Goal: Information Seeking & Learning: Learn about a topic

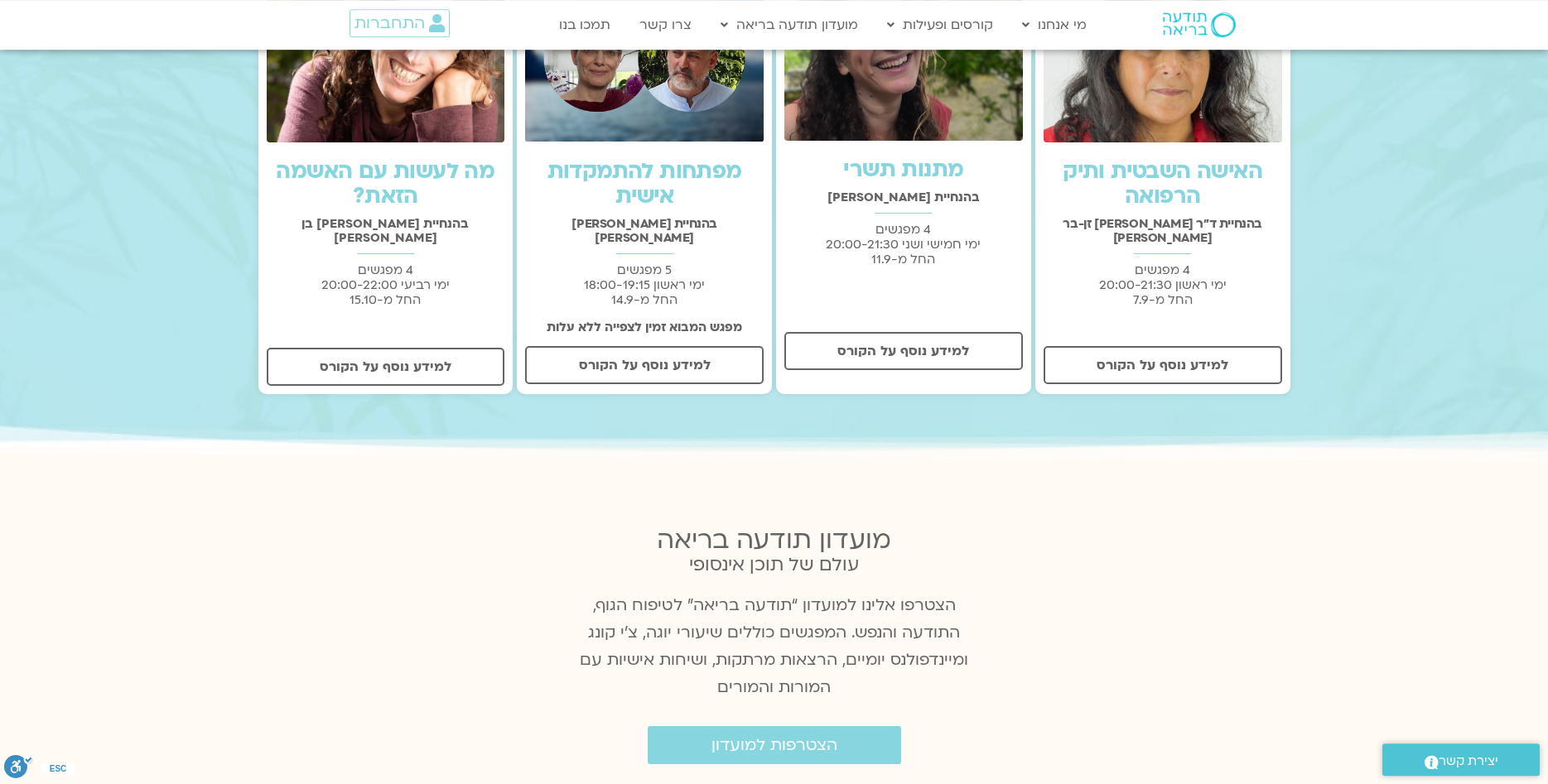
scroll to position [591, 0]
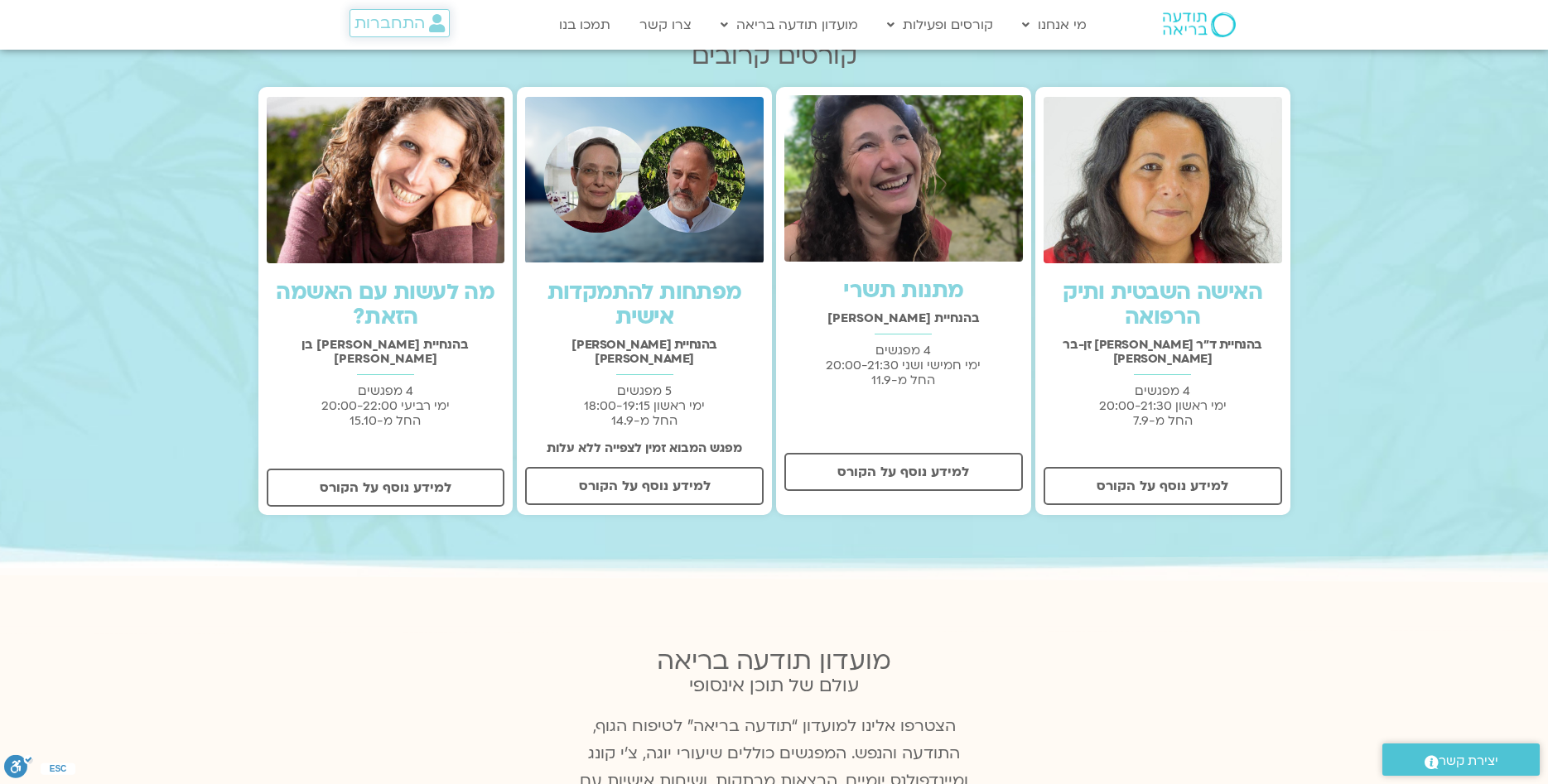
click at [429, 27] on icon at bounding box center [437, 23] width 16 height 18
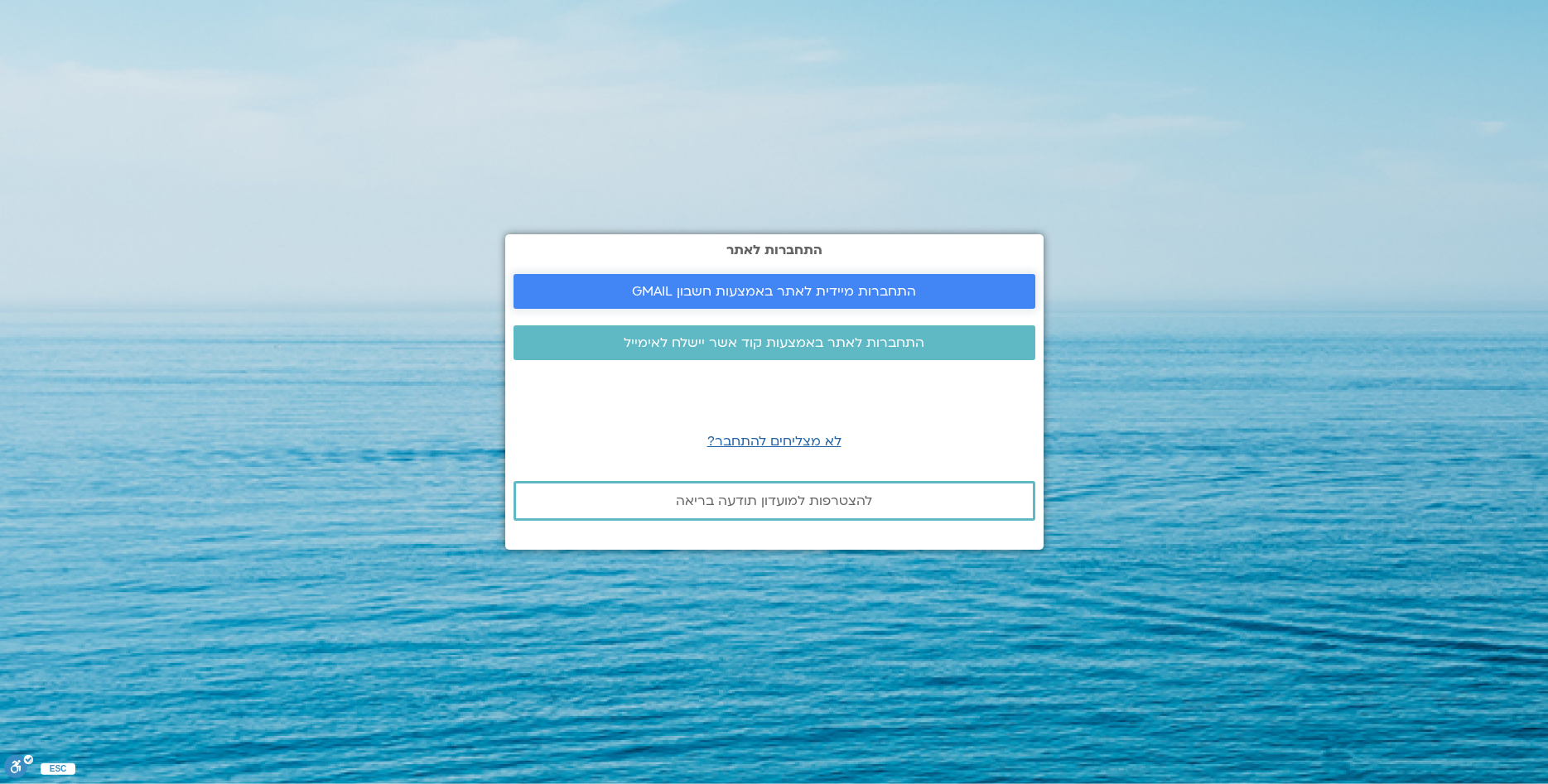
click at [678, 290] on span "התחברות מיידית לאתר באמצעות חשבון GMAIL" at bounding box center [774, 291] width 284 height 15
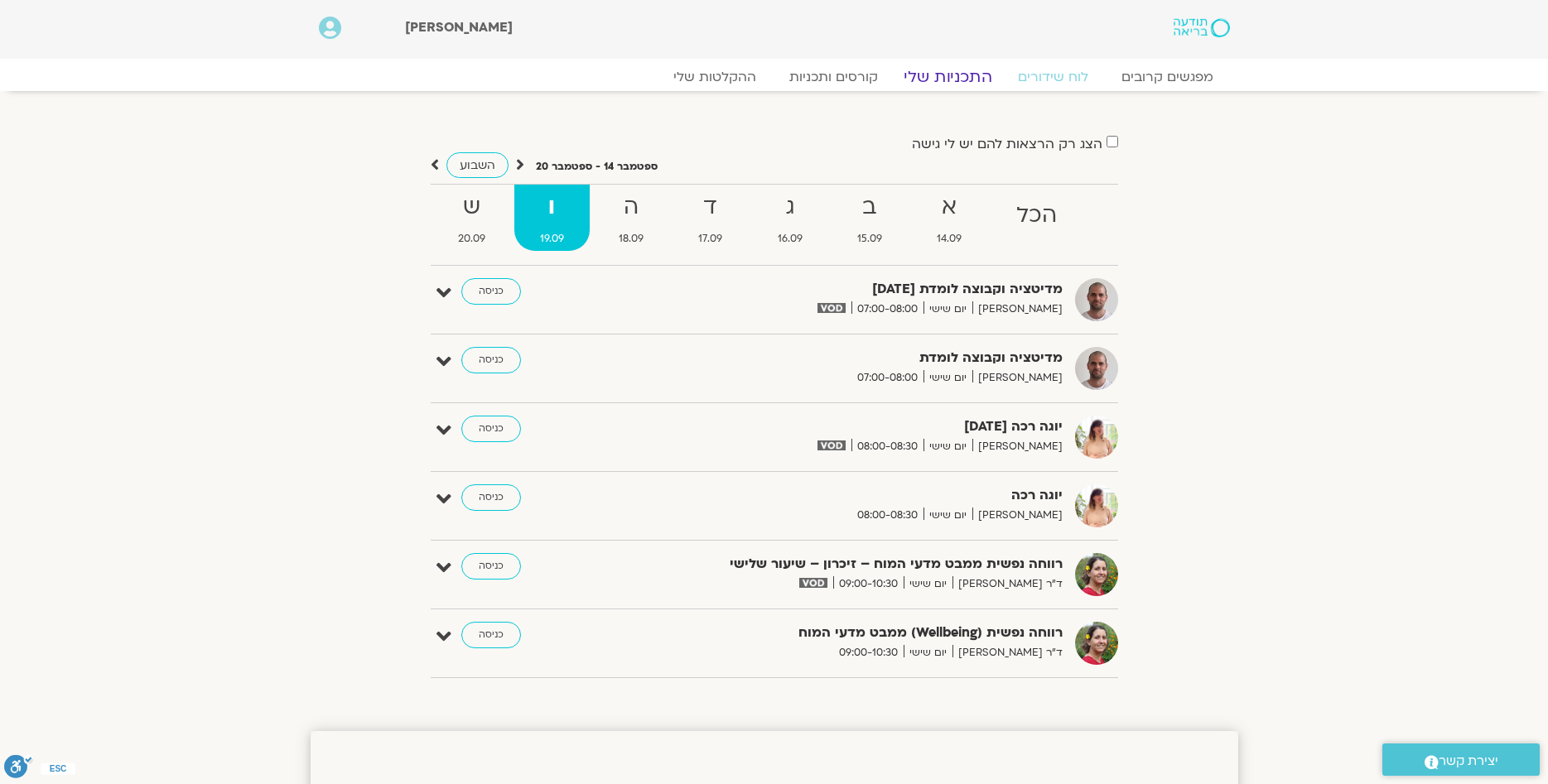
click at [961, 69] on link "התכניות שלי" at bounding box center [948, 77] width 129 height 20
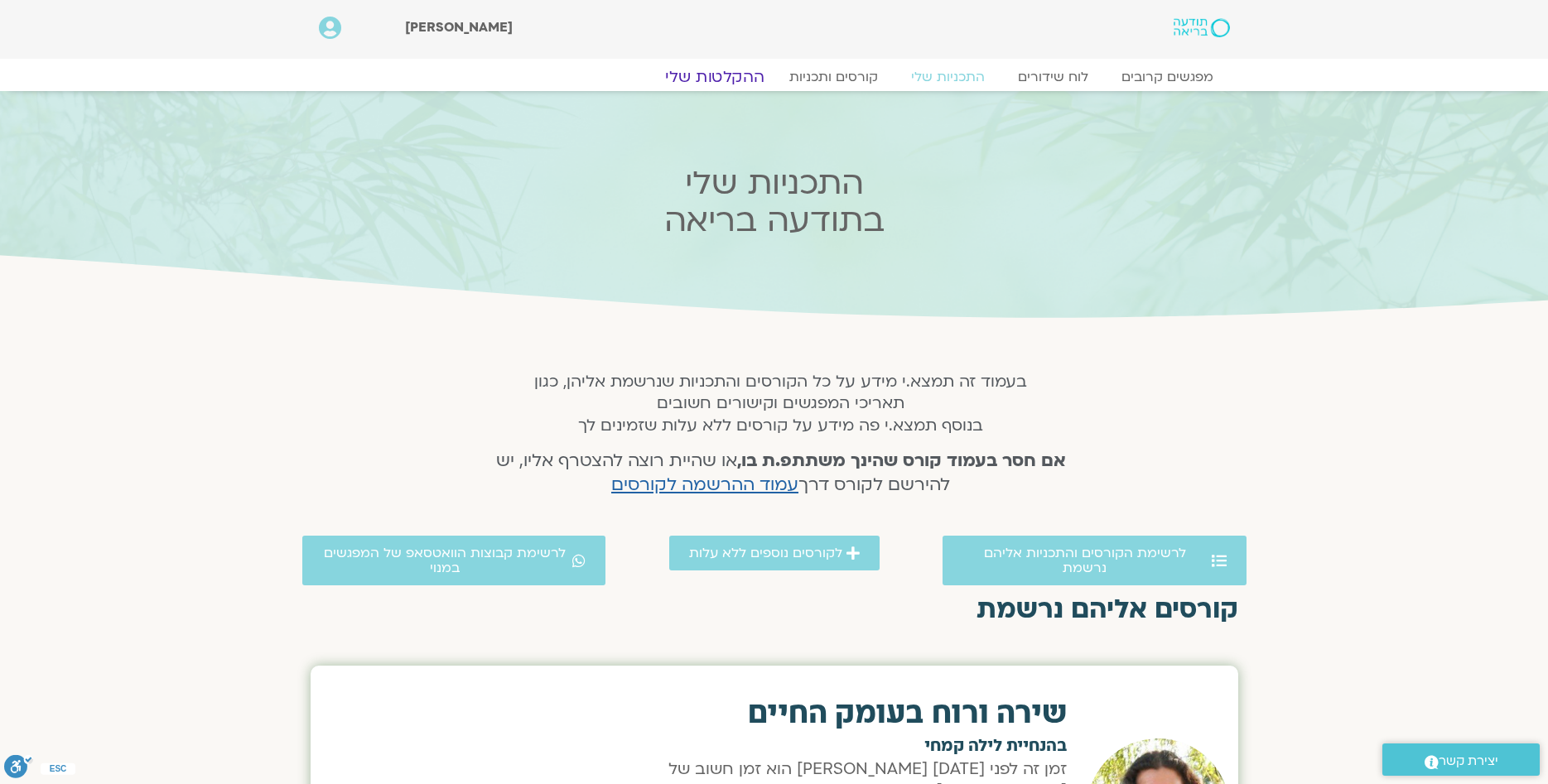
click at [732, 83] on link "ההקלטות שלי" at bounding box center [715, 77] width 140 height 20
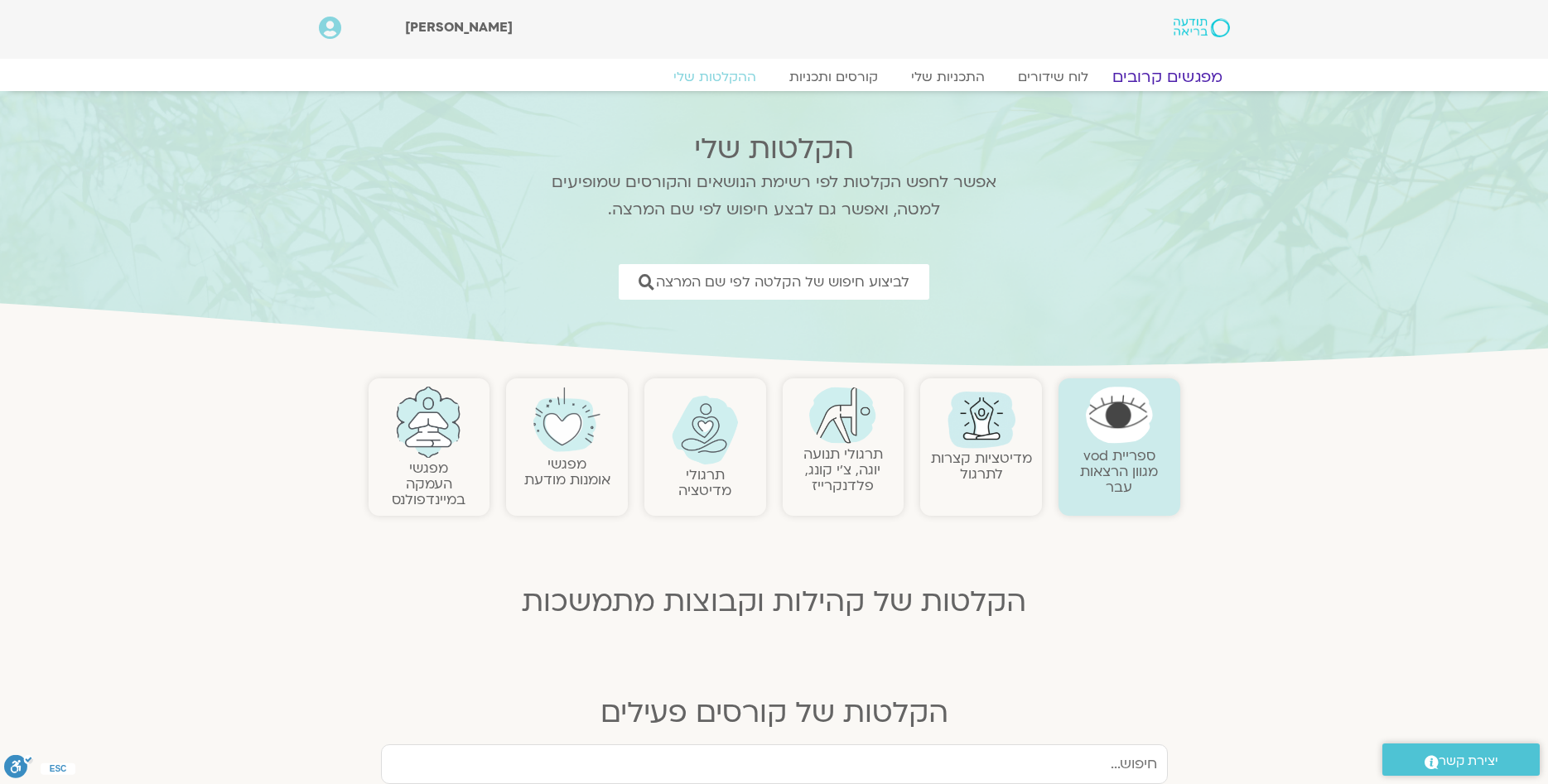
click at [1177, 77] on link "מפגשים קרובים" at bounding box center [1166, 77] width 150 height 20
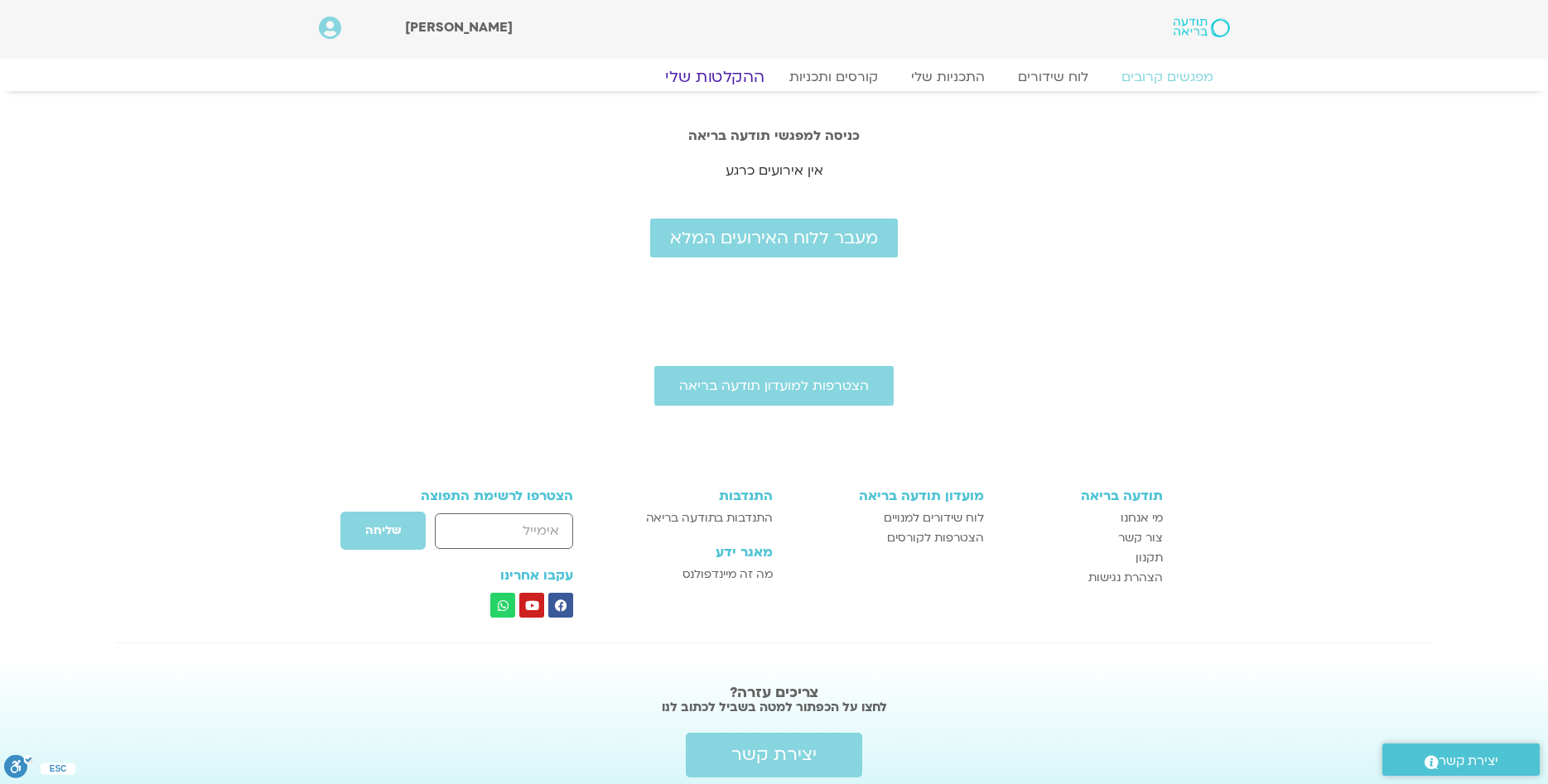
click at [719, 75] on link "ההקלטות שלי" at bounding box center [715, 77] width 140 height 20
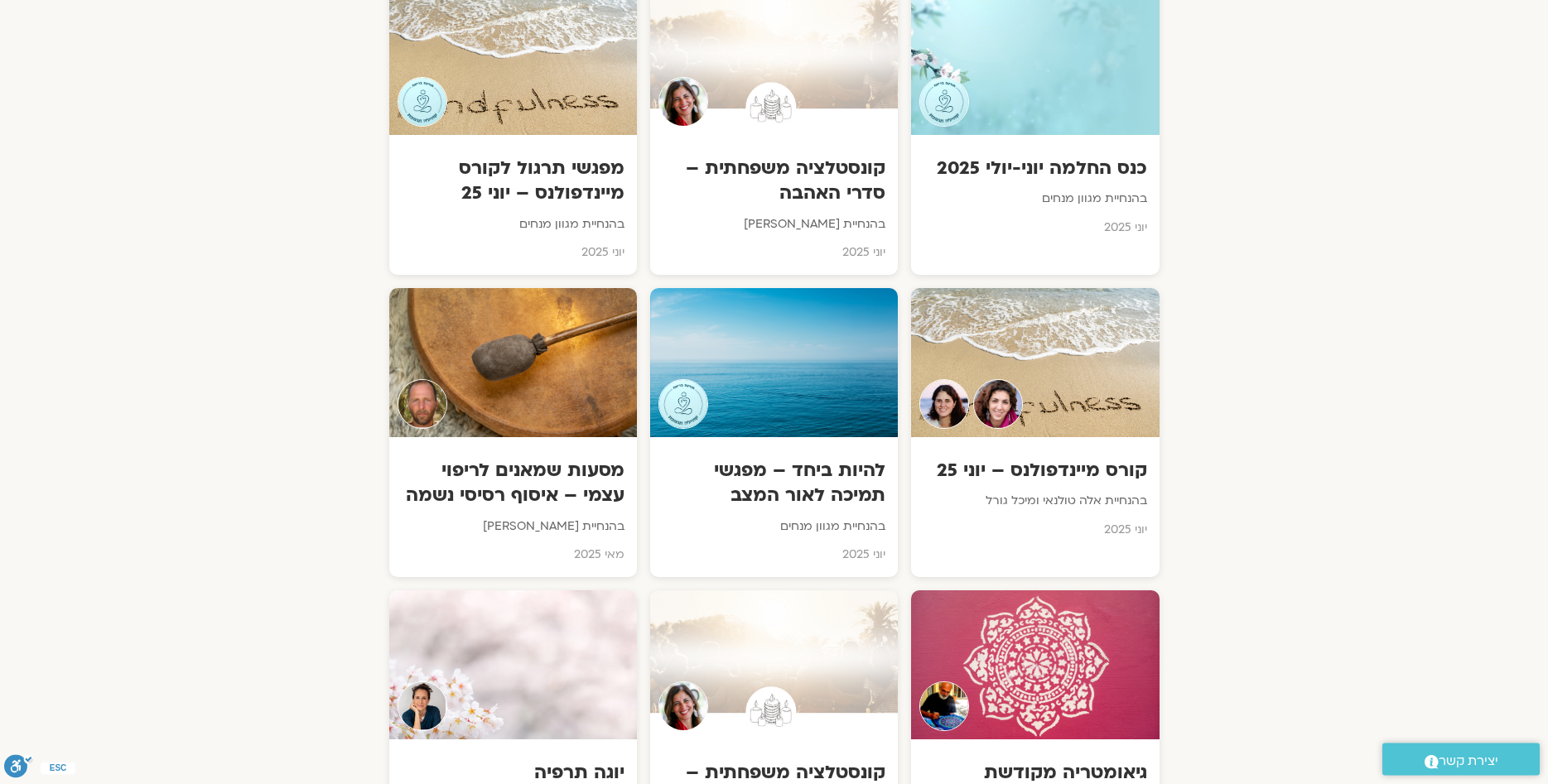
scroll to position [2786, 0]
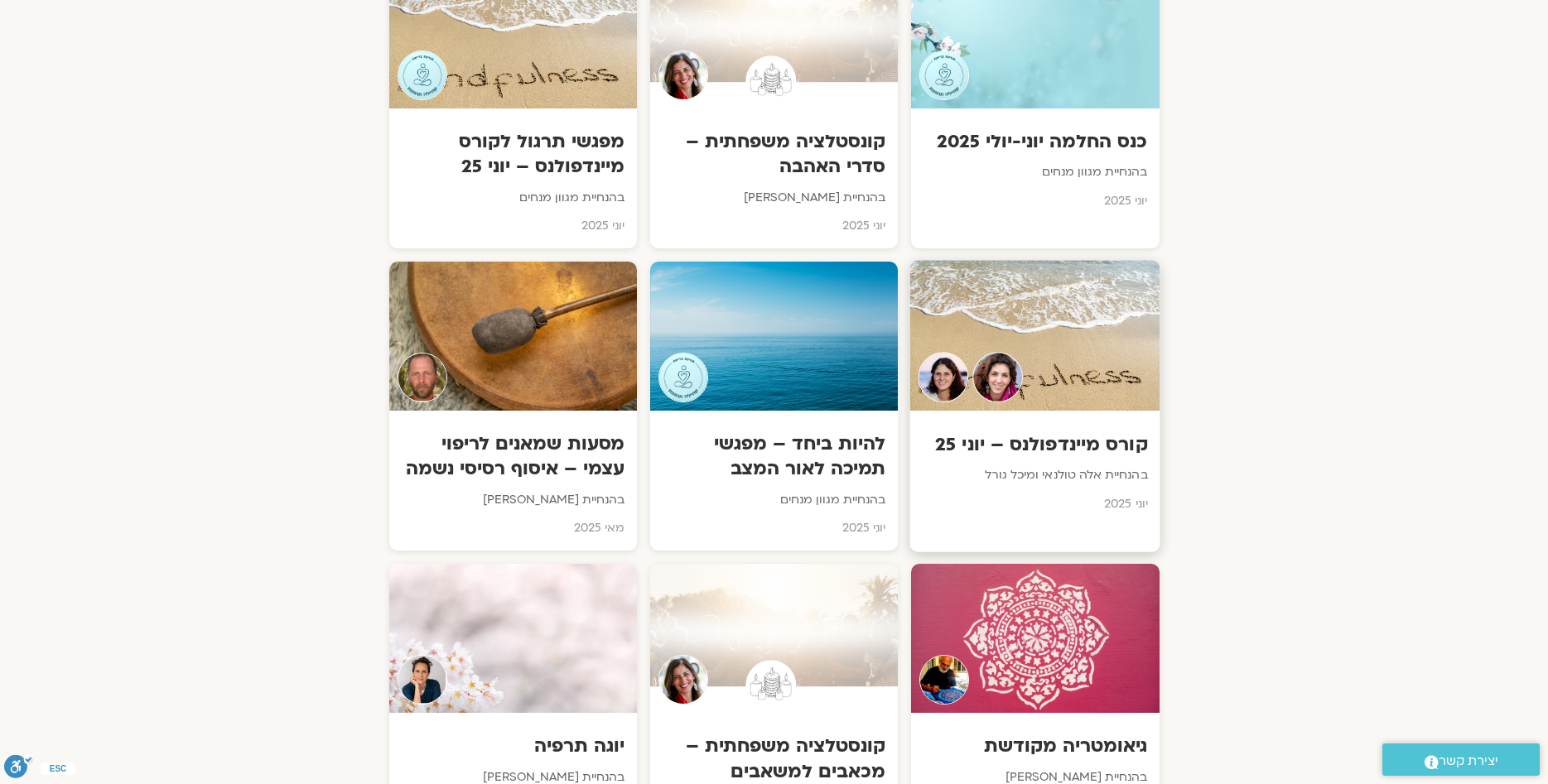
click at [1038, 459] on div "קורס מיינדפולנס – [DATE] בהנחיית [PERSON_NAME] גורל [DATE]" at bounding box center [1035, 468] width 250 height 116
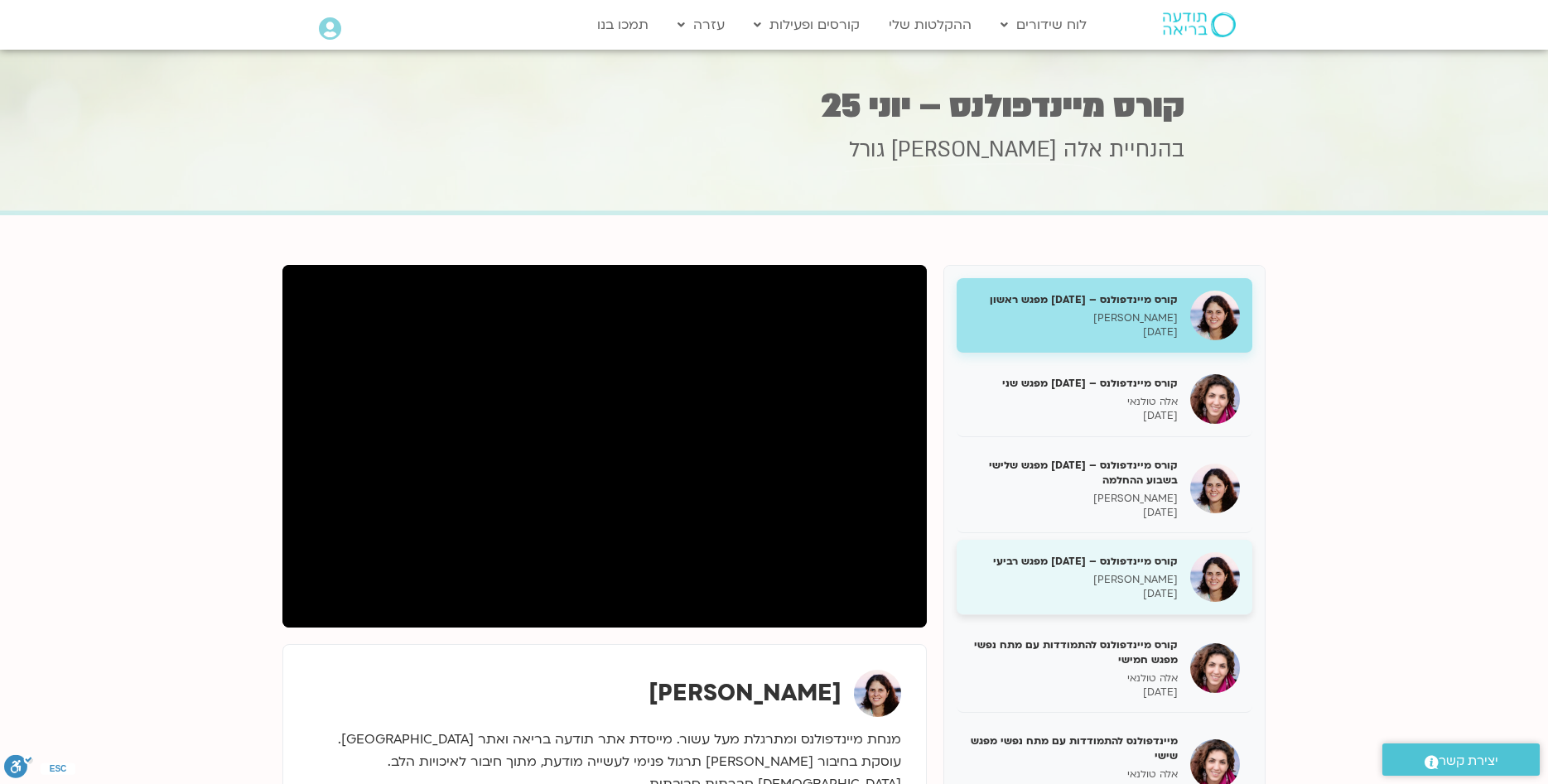
click at [1055, 572] on div "קורס מיינדפולנס – [DATE] מפגש רביעי [PERSON_NAME] [DATE]" at bounding box center [1073, 577] width 208 height 47
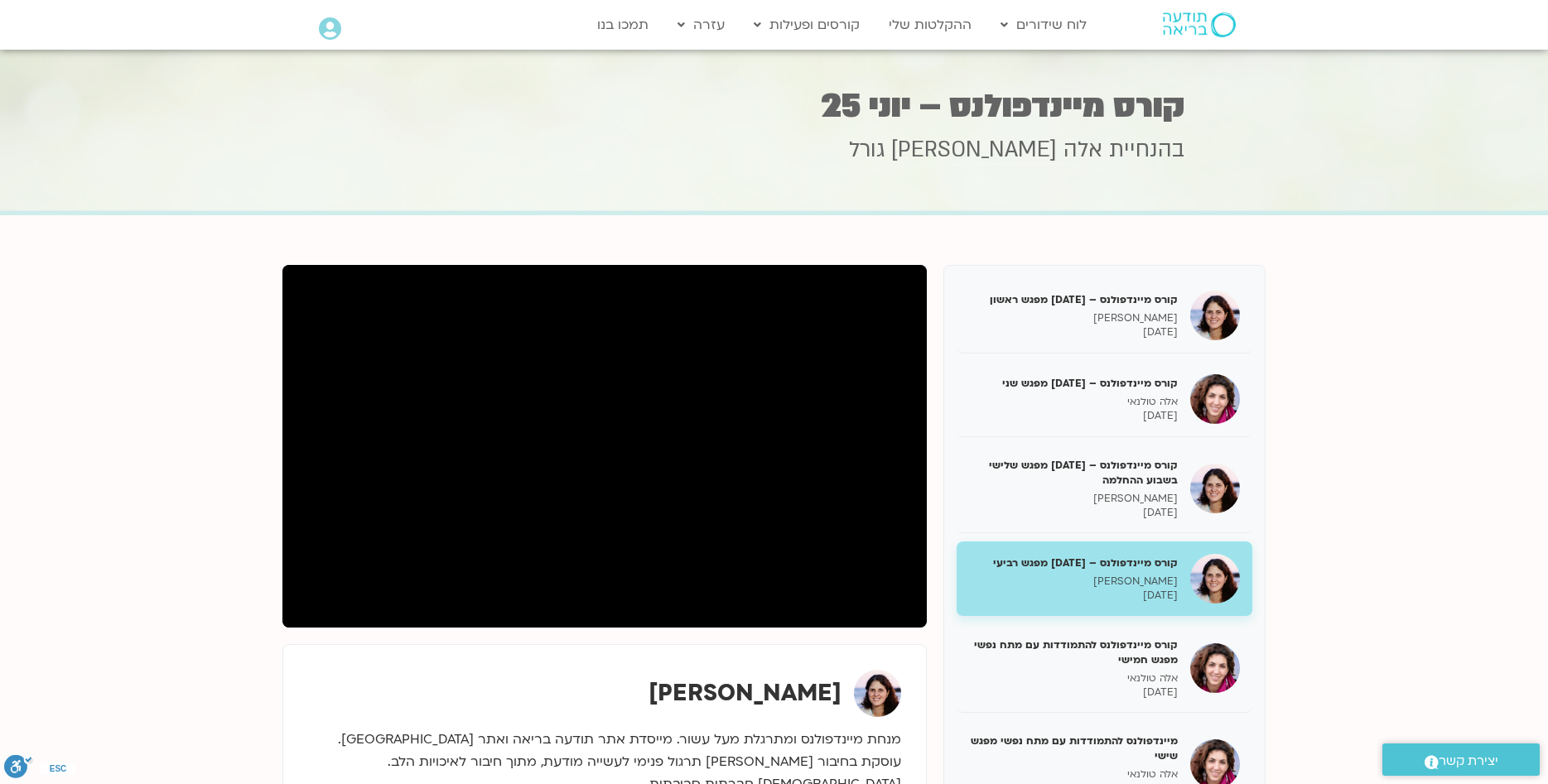
click at [155, 641] on section "קורס מיינדפולנס – [DATE] מפגש ראשון [PERSON_NAME] [DATE] קורס מיינדפולנס – [DAT…" at bounding box center [774, 693] width 1548 height 956
